Goal: Task Accomplishment & Management: Use online tool/utility

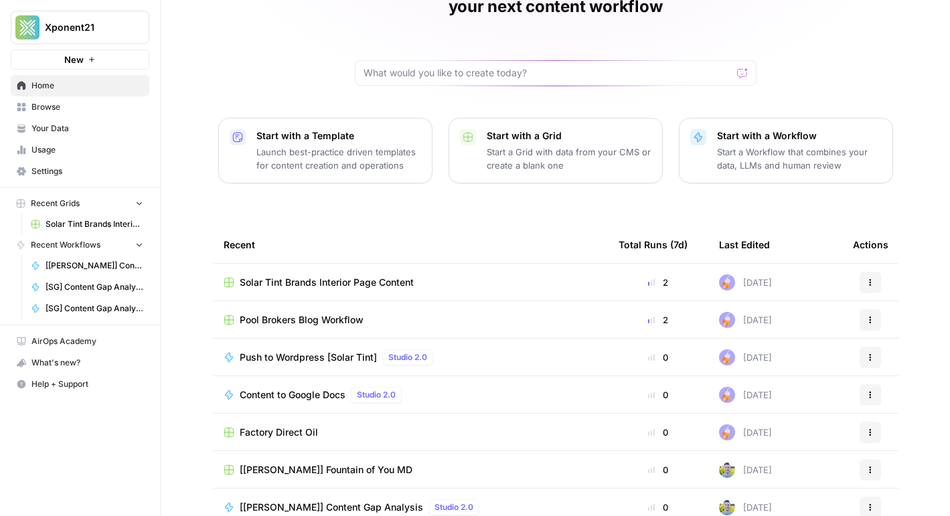
scroll to position [100, 0]
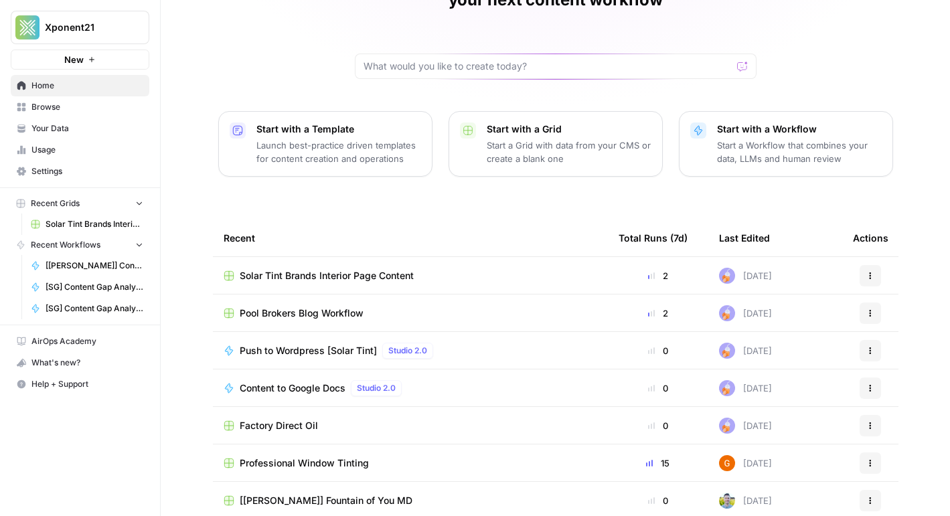
scroll to position [100, 0]
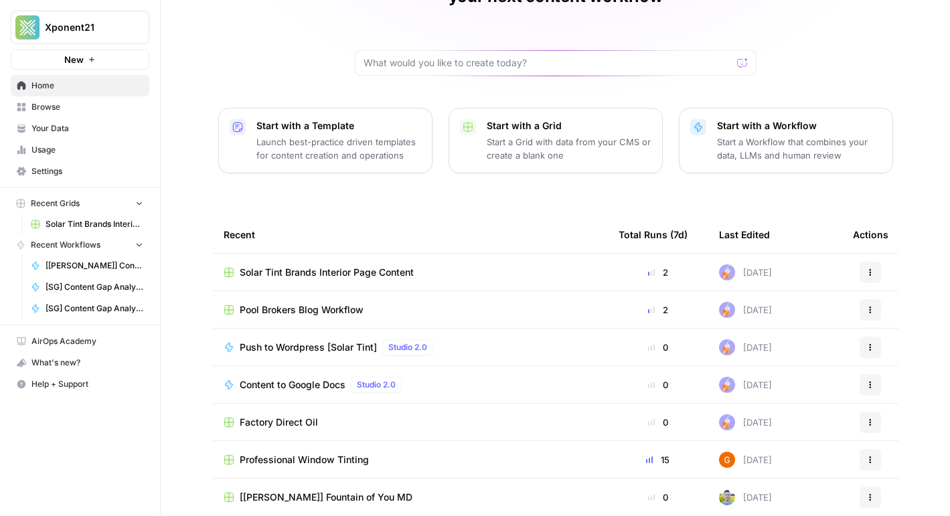
click at [312, 453] on span "Professional Window Tinting" at bounding box center [304, 459] width 129 height 13
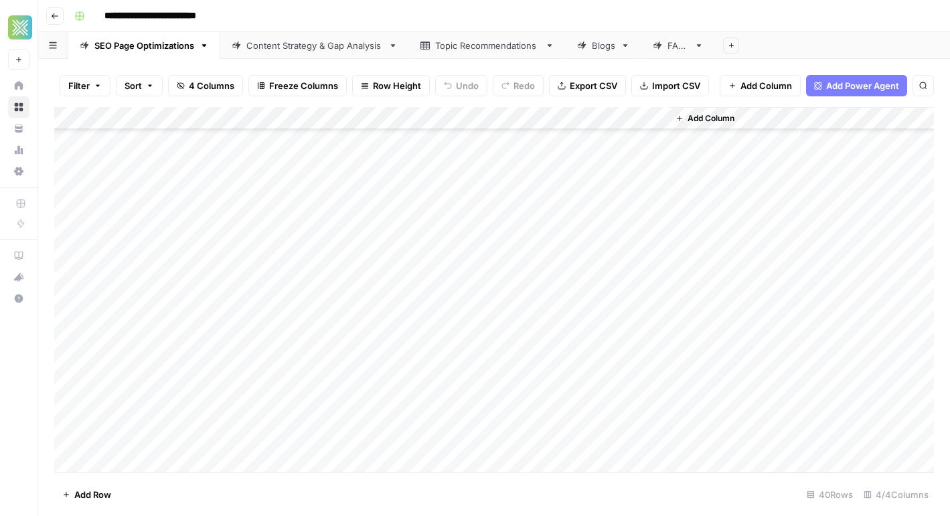
scroll to position [589, 0]
click at [657, 439] on div "Add Column" at bounding box center [494, 290] width 880 height 366
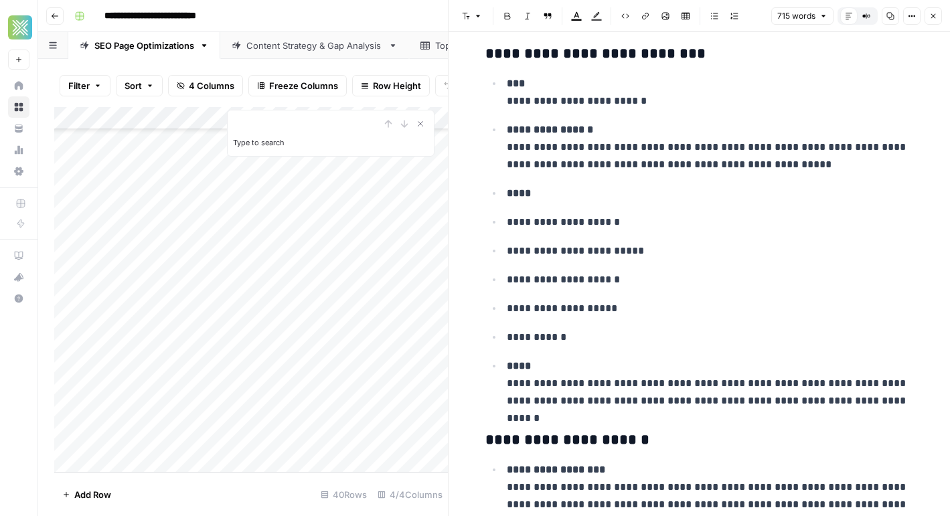
scroll to position [771, 0]
click at [581, 348] on ul "**********" at bounding box center [699, 242] width 429 height 335
